Goal: Find specific page/section: Find specific page/section

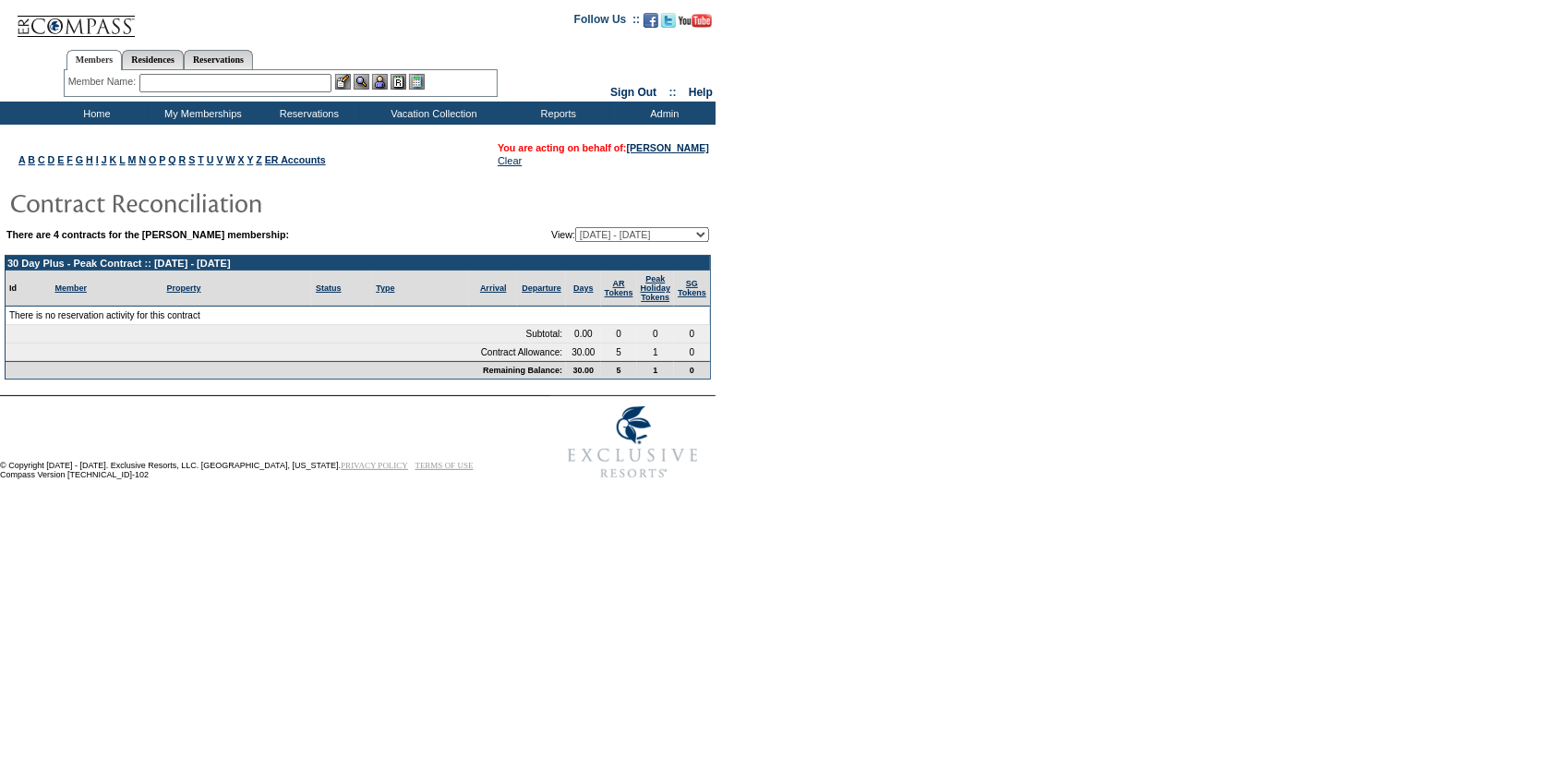
drag, startPoint x: 0, startPoint y: 0, endPoint x: 638, endPoint y: 242, distance: 682.4
click at [637, 235] on select "[DATE] - [DATE] (Current) [DATE] - [DATE] [DATE] - [DATE] [DATE] - [DATE]" at bounding box center [642, 235] width 134 height 15
select select "162010"
click at [575, 227] on select "[DATE] - [DATE] (Current) [DATE] - [DATE] [DATE] - [DATE] [DATE] - [DATE]" at bounding box center [642, 235] width 134 height 15
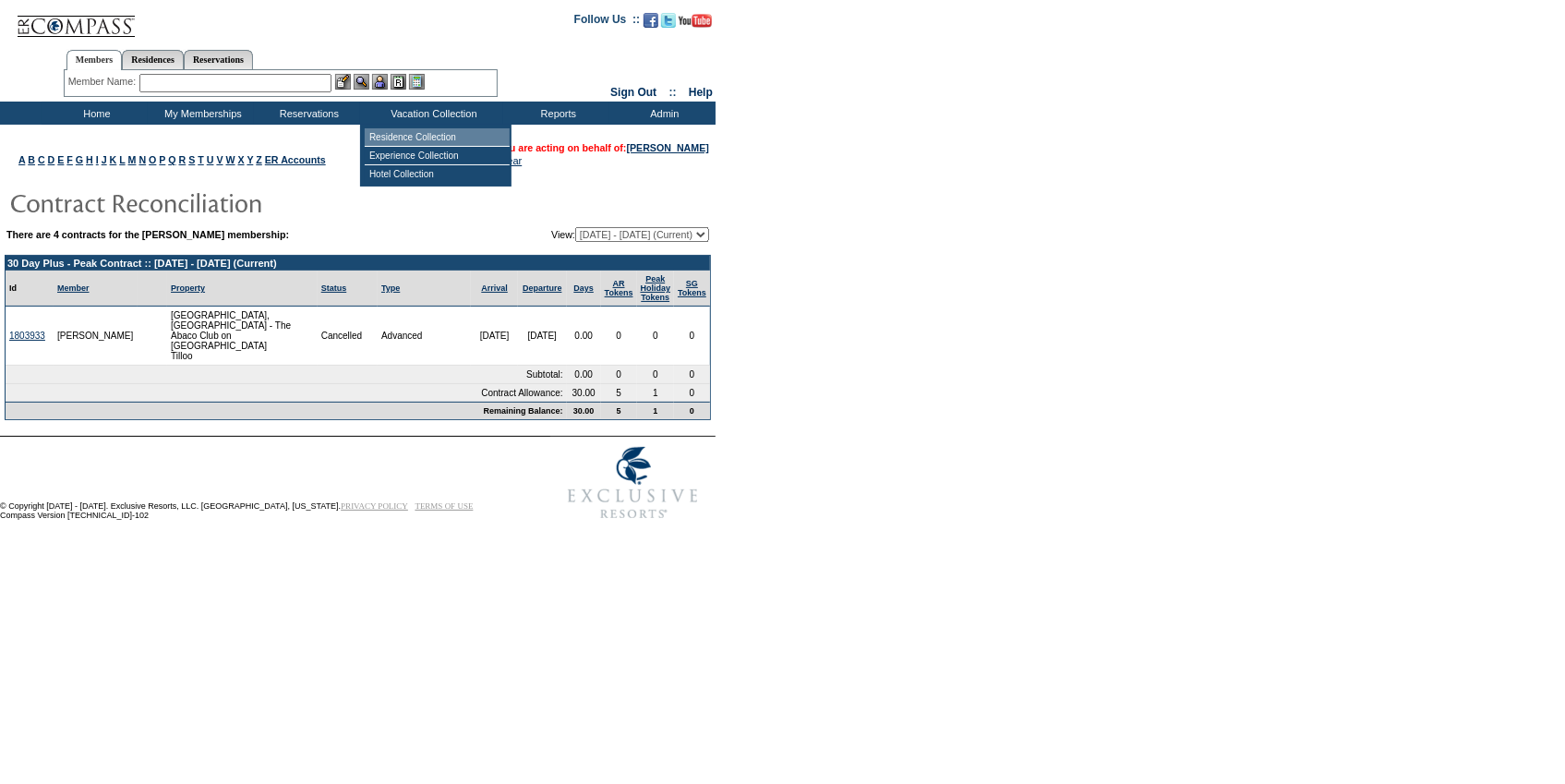
click at [447, 144] on td "Residence Collection" at bounding box center [437, 137] width 145 height 18
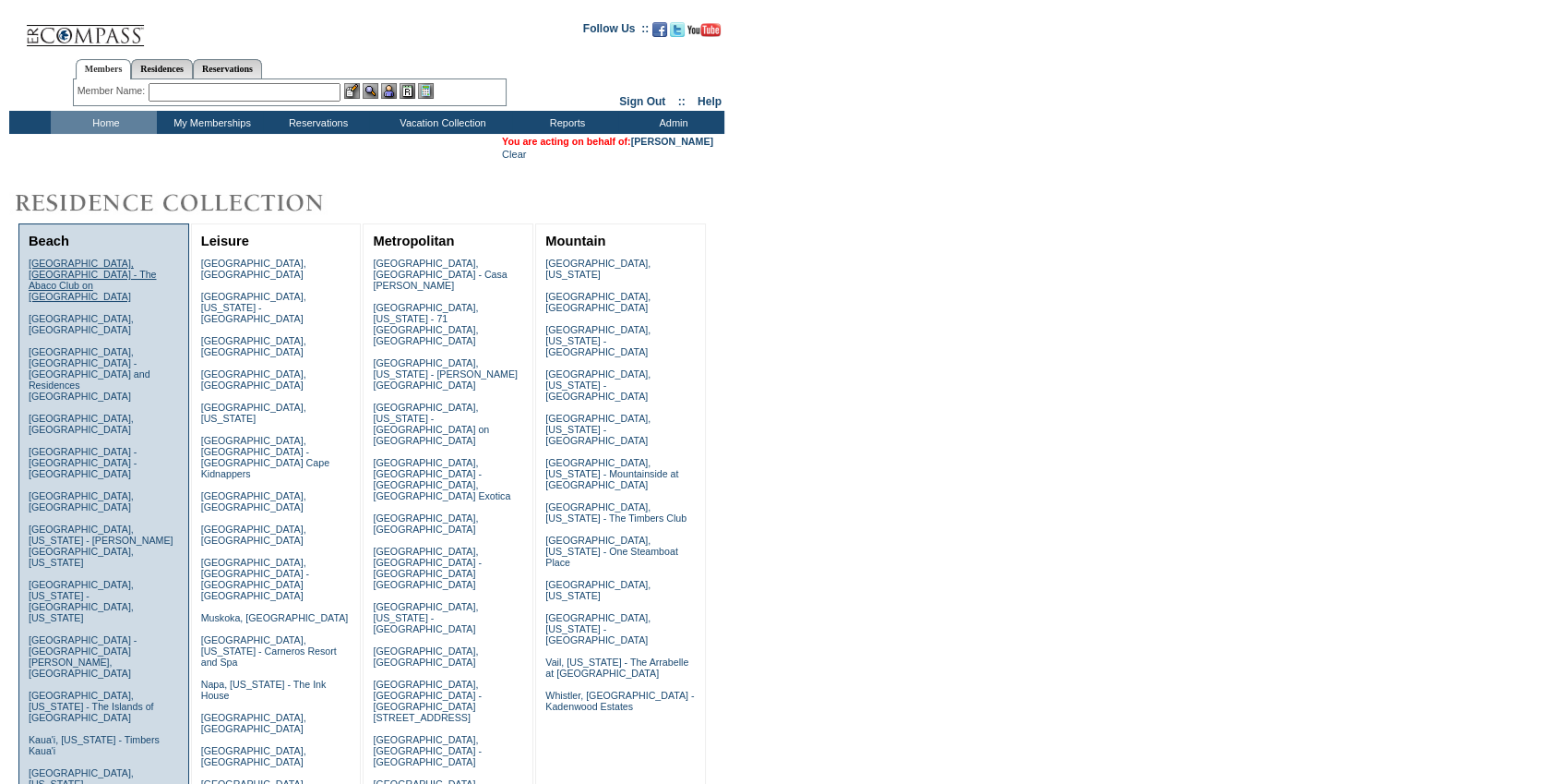
click at [82, 277] on link "[GEOGRAPHIC_DATA], [GEOGRAPHIC_DATA] - The Abaco Club on [GEOGRAPHIC_DATA]" at bounding box center [92, 279] width 128 height 45
